Goal: Transaction & Acquisition: Obtain resource

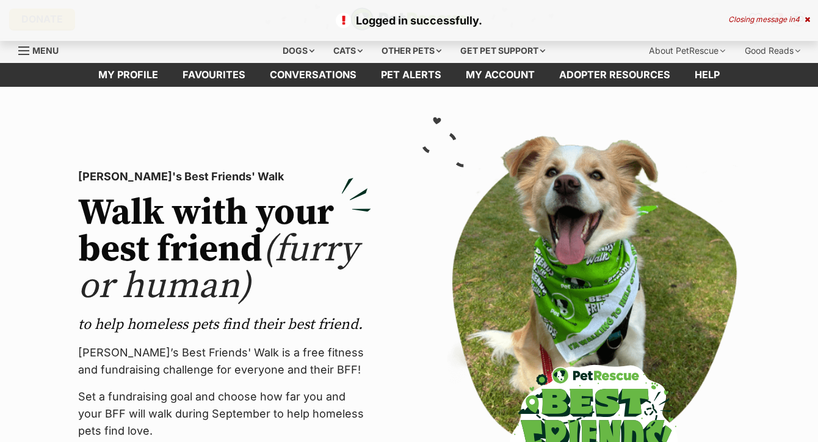
click at [812, 19] on div "Logged in successfully. Closing message in 4" at bounding box center [409, 20] width 818 height 41
click at [807, 20] on icon at bounding box center [807, 19] width 5 height 7
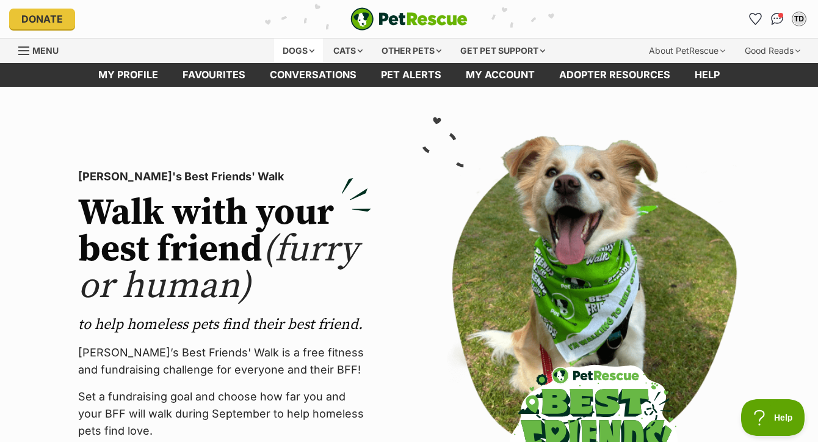
click at [299, 46] on div "Dogs" at bounding box center [298, 50] width 49 height 24
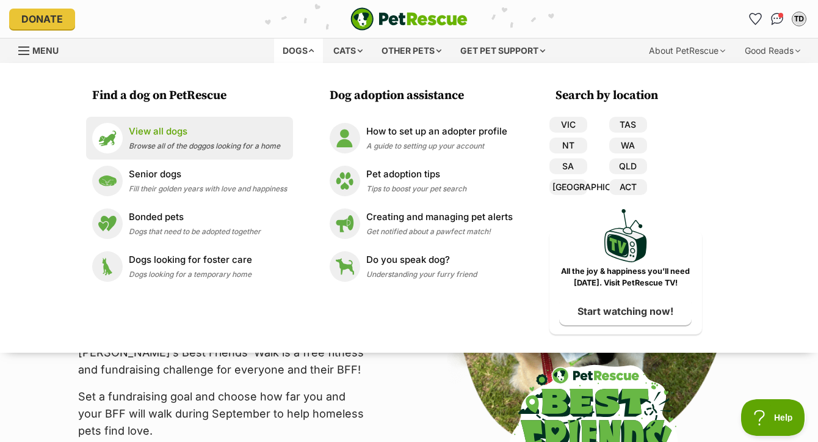
click at [166, 143] on span "Browse all of the doggos looking for a home" at bounding box center [204, 145] width 151 height 9
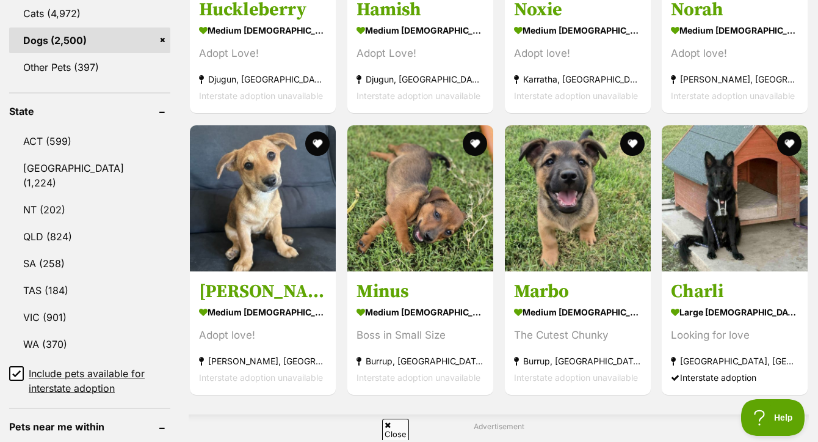
scroll to position [577, 0]
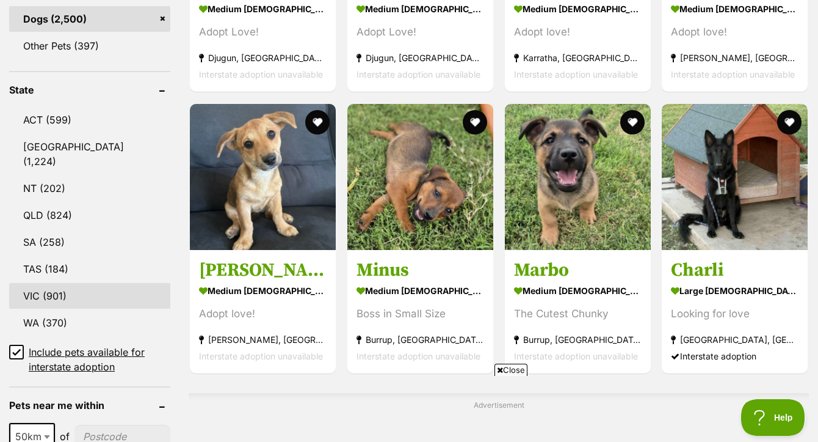
click at [98, 289] on link "VIC (901)" at bounding box center [89, 296] width 161 height 26
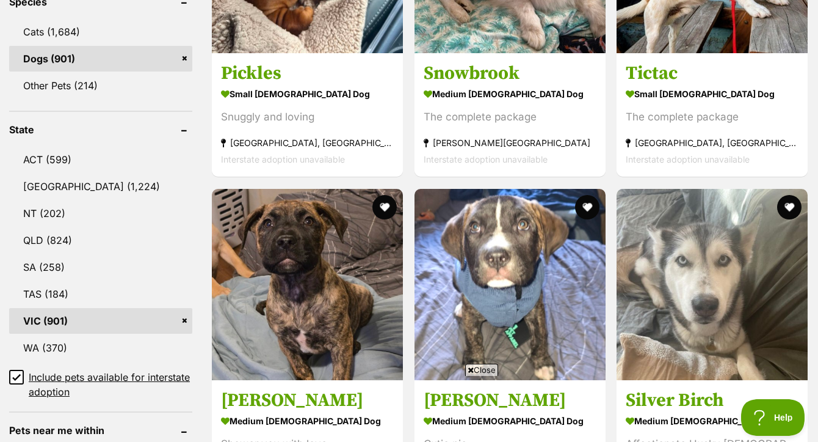
click at [487, 372] on span "Close" at bounding box center [481, 369] width 33 height 12
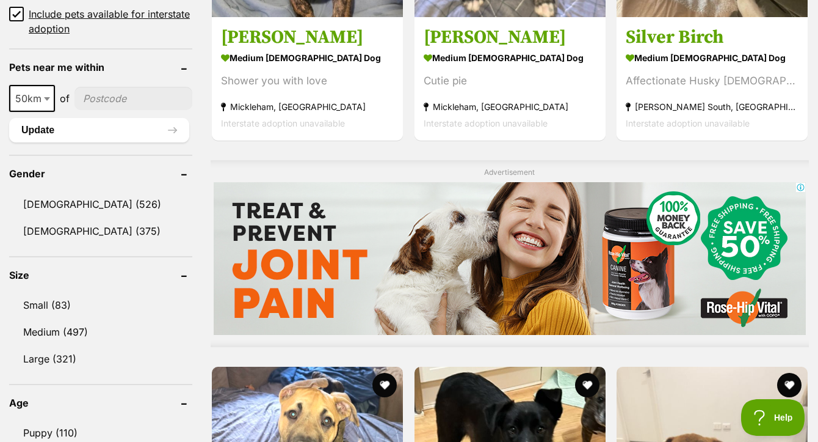
scroll to position [1065, 0]
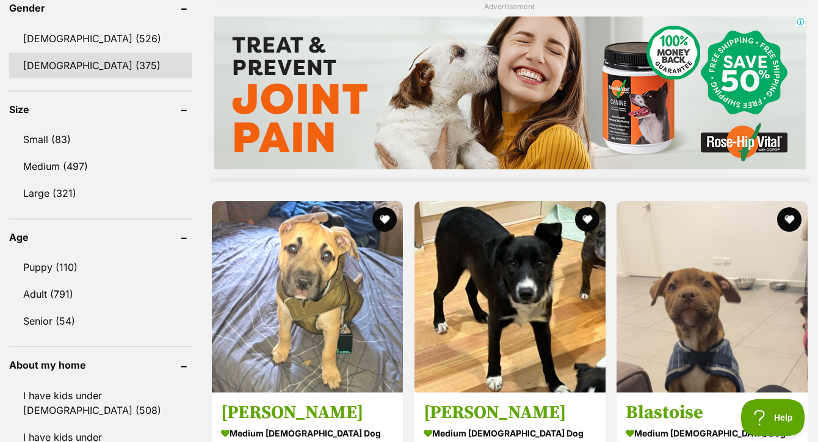
click at [85, 67] on link "Female (375)" at bounding box center [100, 66] width 183 height 26
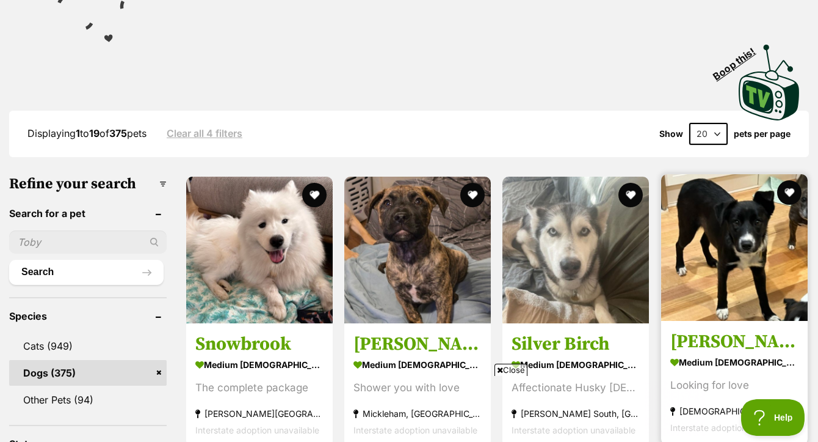
click at [731, 253] on img at bounding box center [734, 247] width 147 height 147
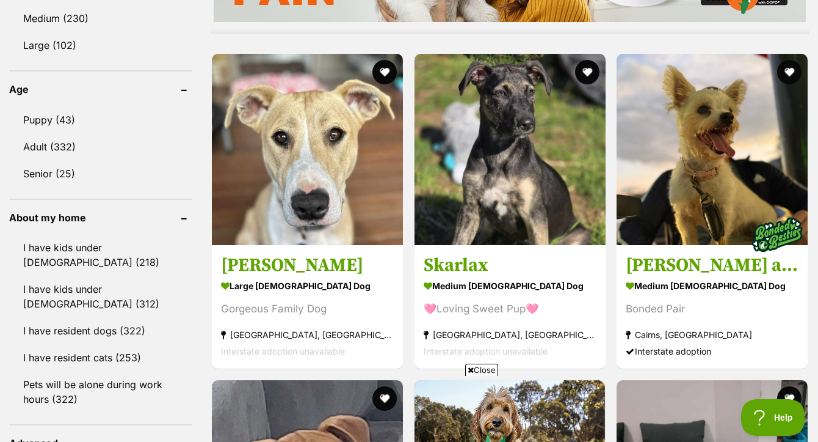
scroll to position [1251, 0]
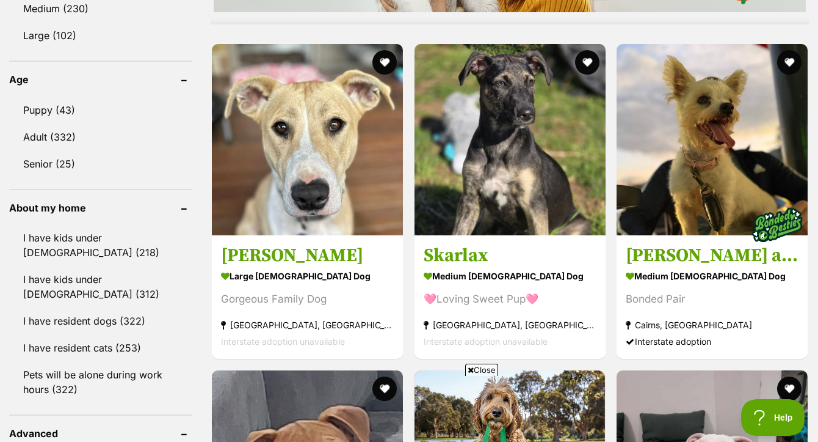
click at [482, 369] on span "Close" at bounding box center [481, 369] width 33 height 12
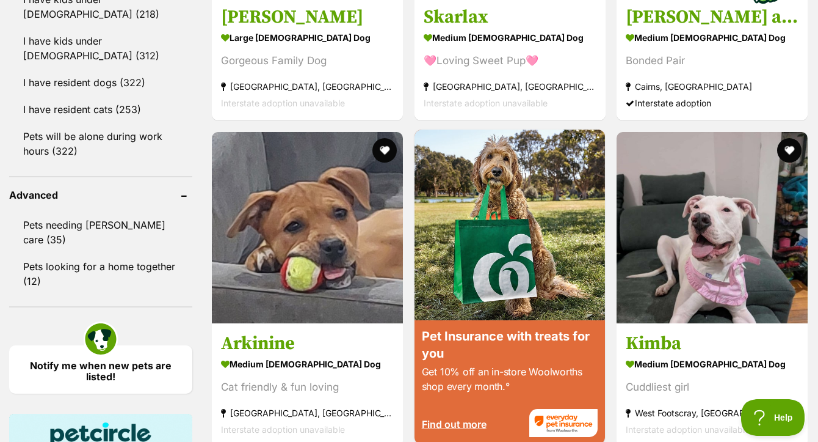
scroll to position [1517, 0]
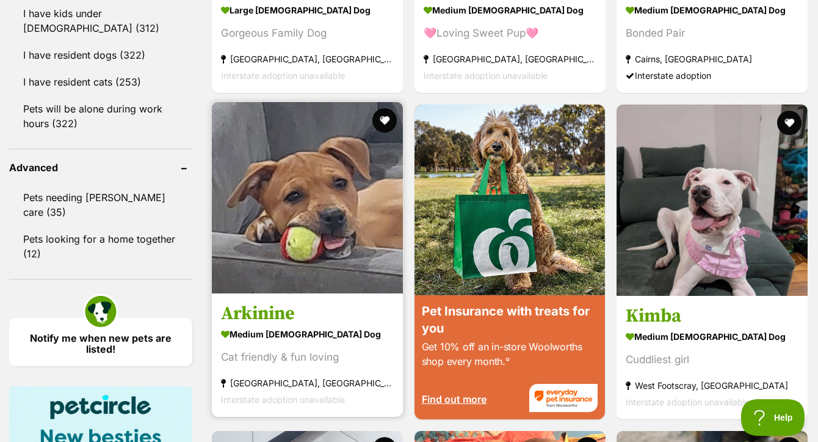
click at [313, 213] on img at bounding box center [307, 197] width 191 height 191
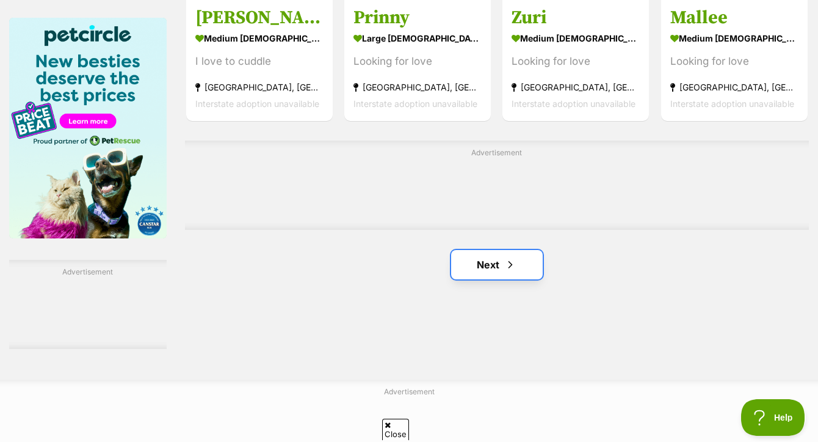
click at [492, 255] on link "Next" at bounding box center [497, 264] width 92 height 29
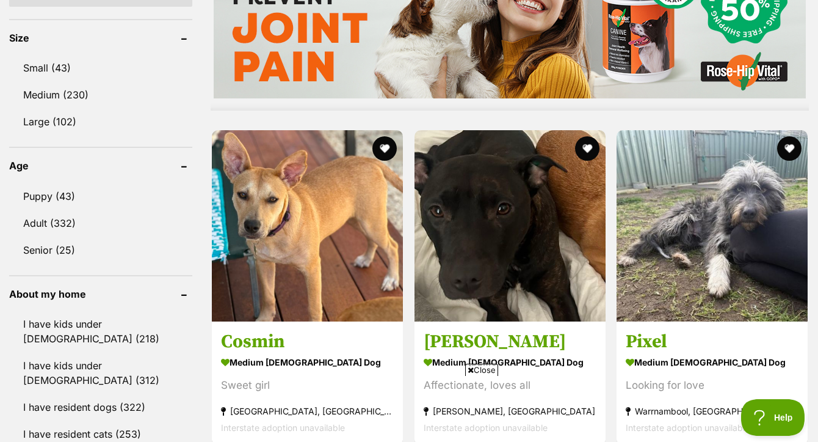
click at [478, 374] on span "Close" at bounding box center [481, 369] width 33 height 12
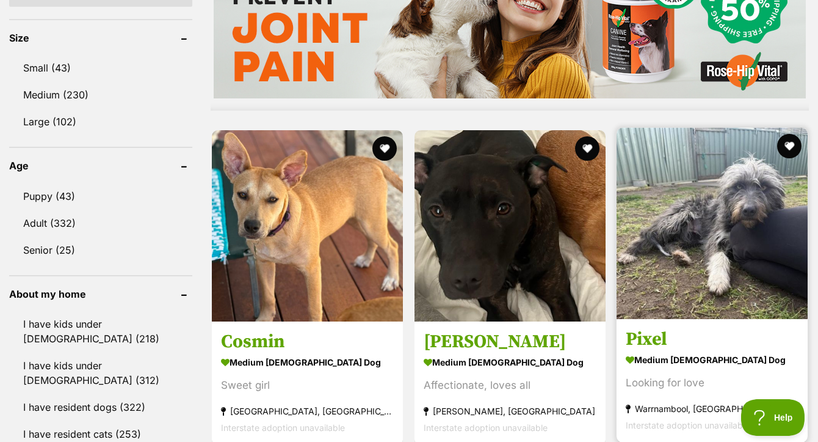
click at [719, 228] on img at bounding box center [712, 223] width 191 height 191
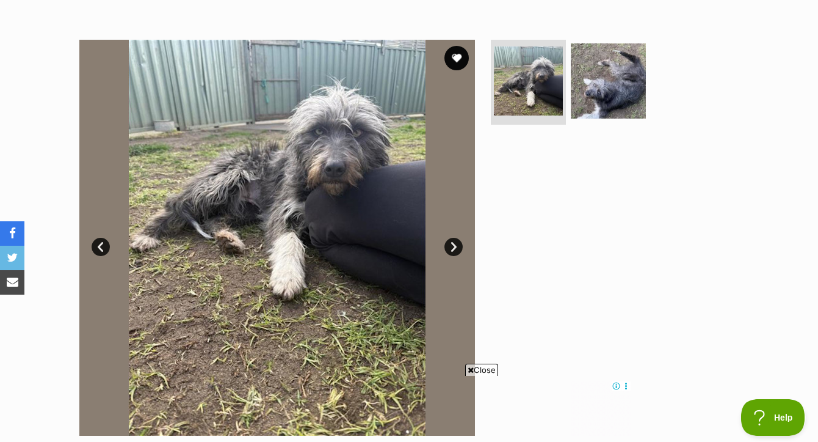
click at [484, 366] on span "Close" at bounding box center [481, 369] width 33 height 12
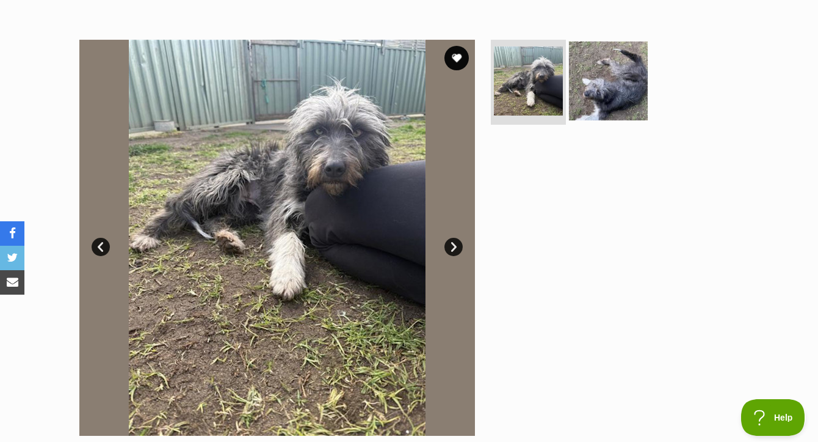
click at [601, 111] on img at bounding box center [608, 80] width 79 height 79
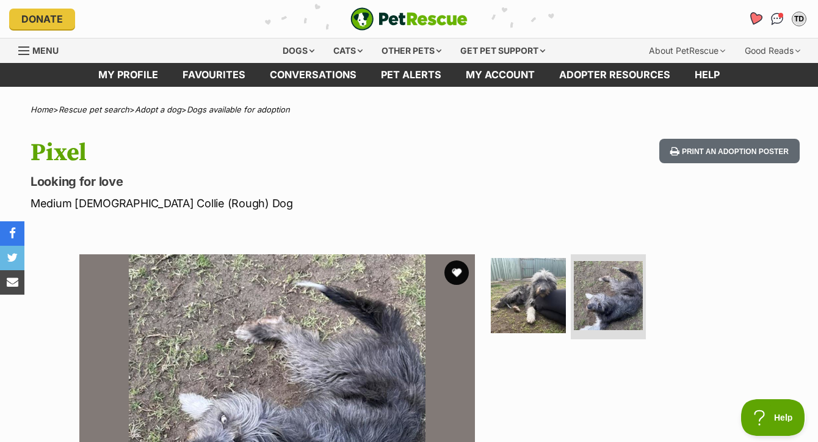
click at [752, 18] on icon "Favourites" at bounding box center [755, 19] width 15 height 14
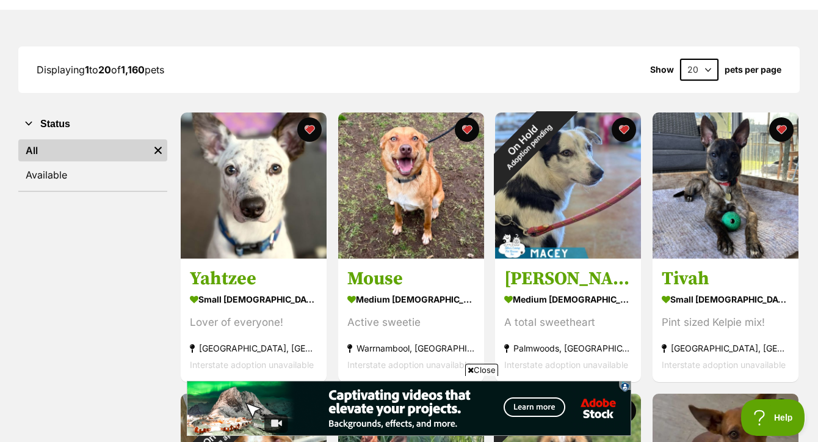
click at [494, 369] on span "Close" at bounding box center [481, 369] width 33 height 12
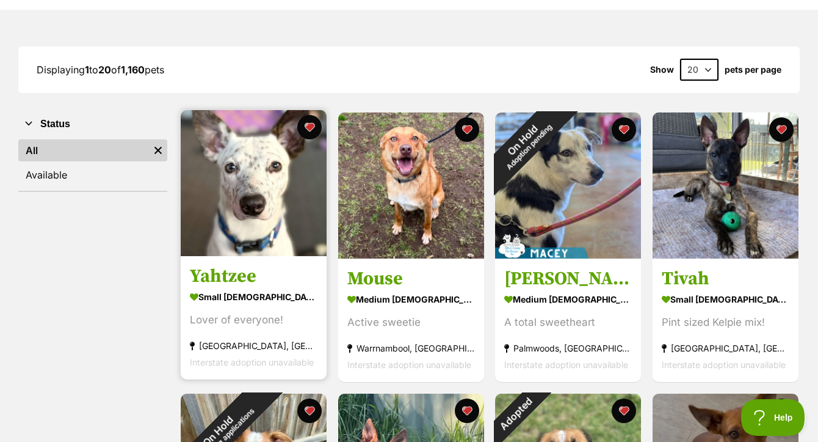
click at [263, 206] on img at bounding box center [254, 183] width 146 height 146
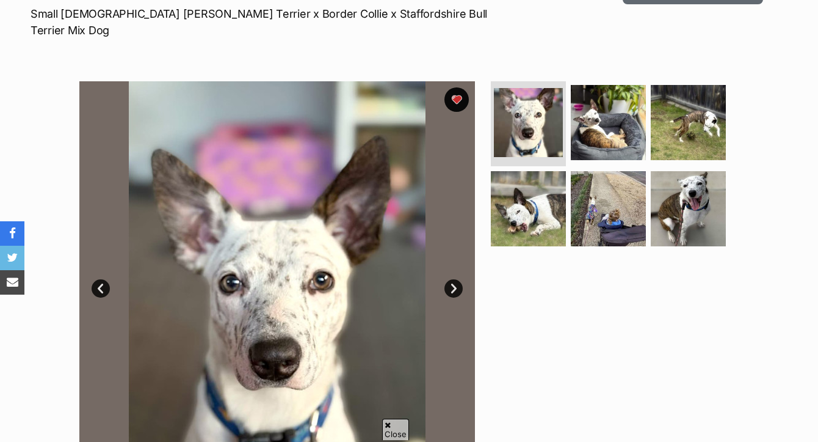
scroll to position [191, 0]
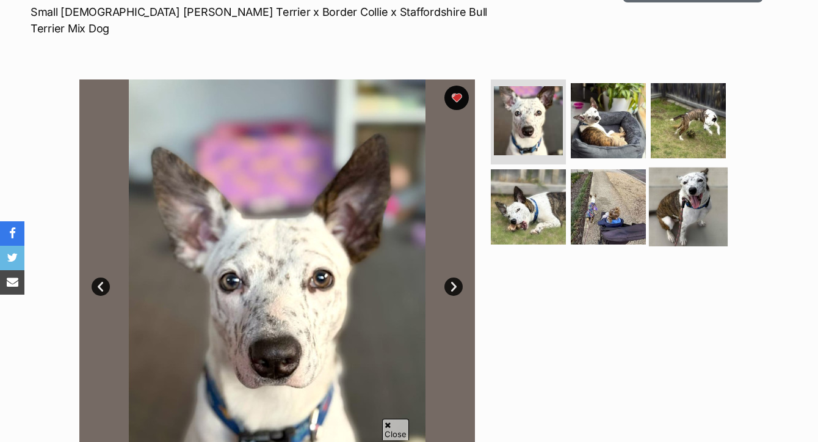
click at [692, 195] on img at bounding box center [688, 206] width 79 height 79
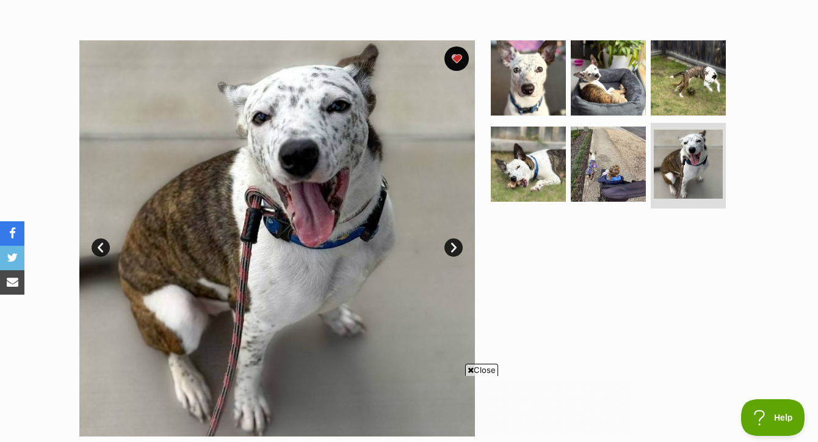
scroll to position [0, 0]
click at [107, 244] on link "Prev" at bounding box center [101, 247] width 18 height 18
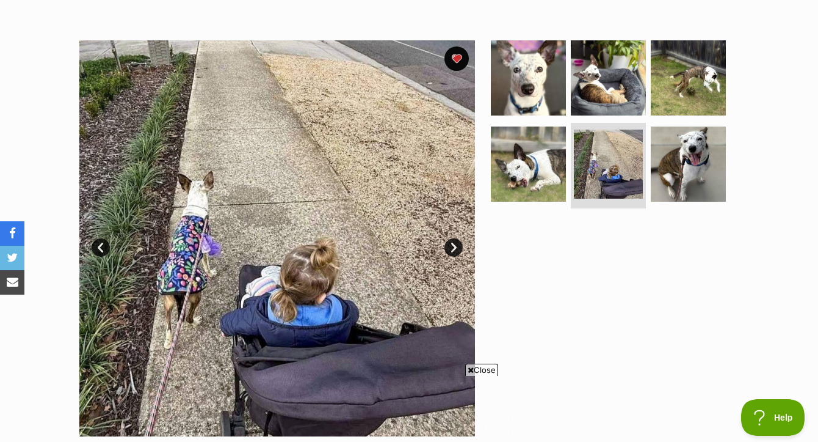
click at [107, 244] on link "Prev" at bounding box center [101, 247] width 18 height 18
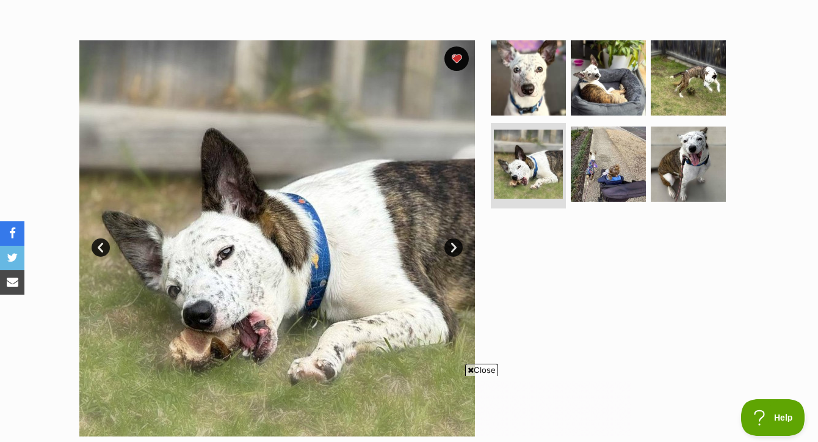
click at [107, 244] on link "Prev" at bounding box center [101, 247] width 18 height 18
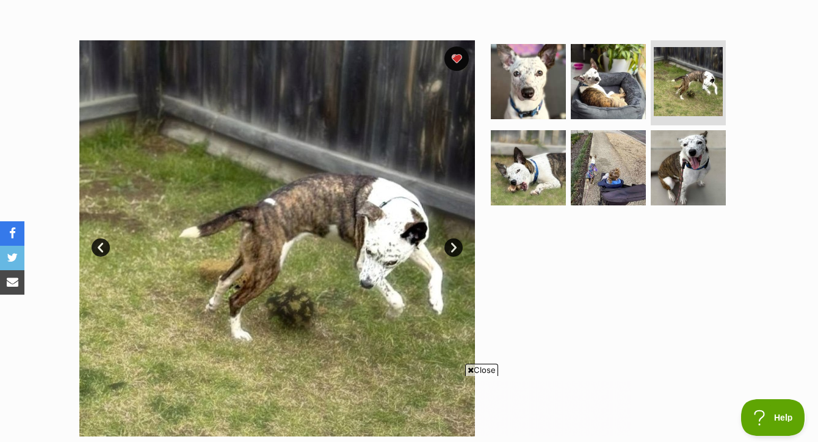
click at [107, 244] on link "Prev" at bounding box center [101, 247] width 18 height 18
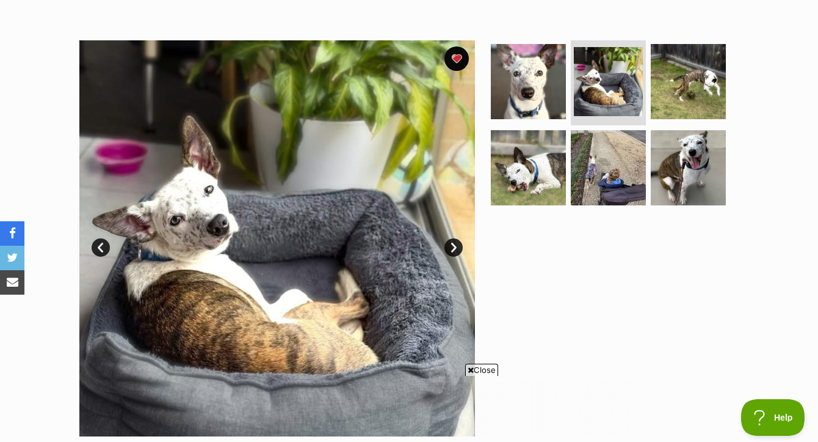
click at [107, 244] on link "Prev" at bounding box center [101, 247] width 18 height 18
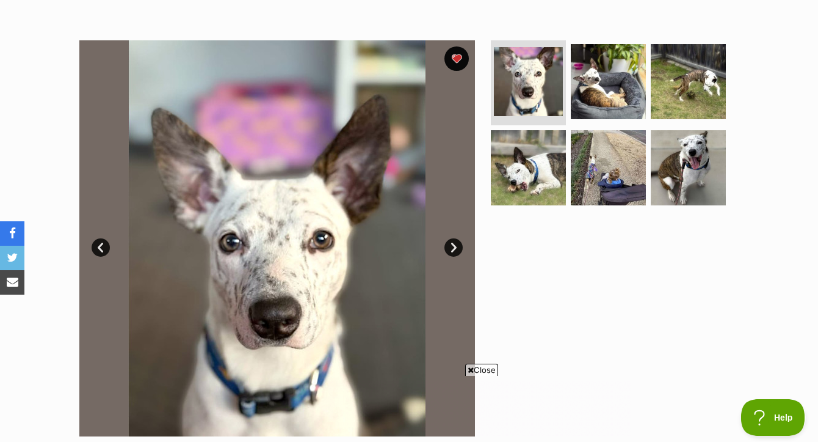
click at [488, 369] on span "Close" at bounding box center [481, 369] width 33 height 12
